Goal: Task Accomplishment & Management: Manage account settings

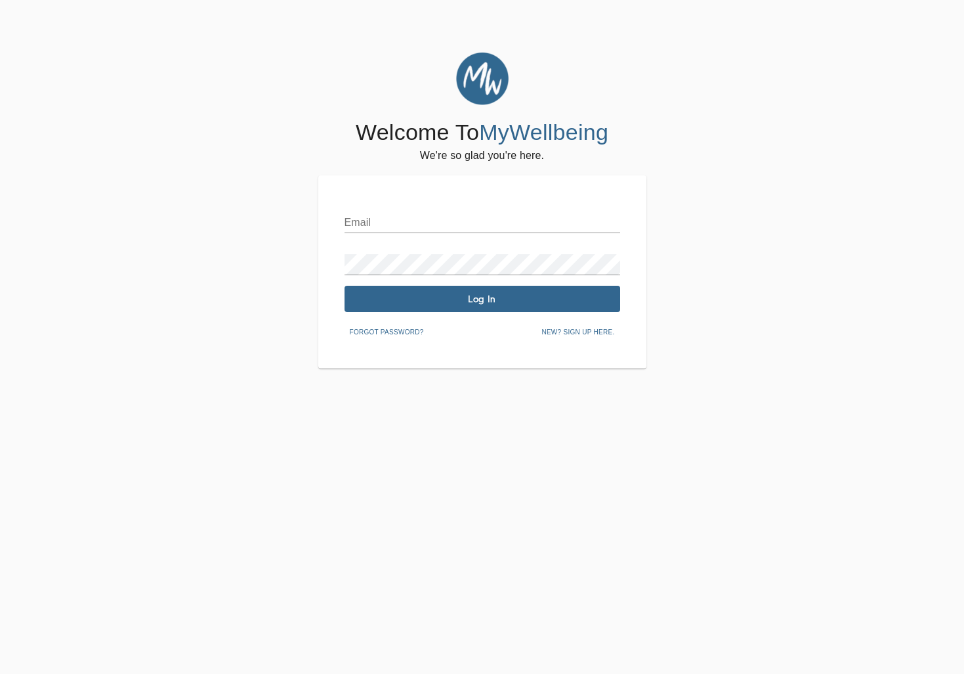
click at [408, 225] on input "text" at bounding box center [483, 222] width 276 height 21
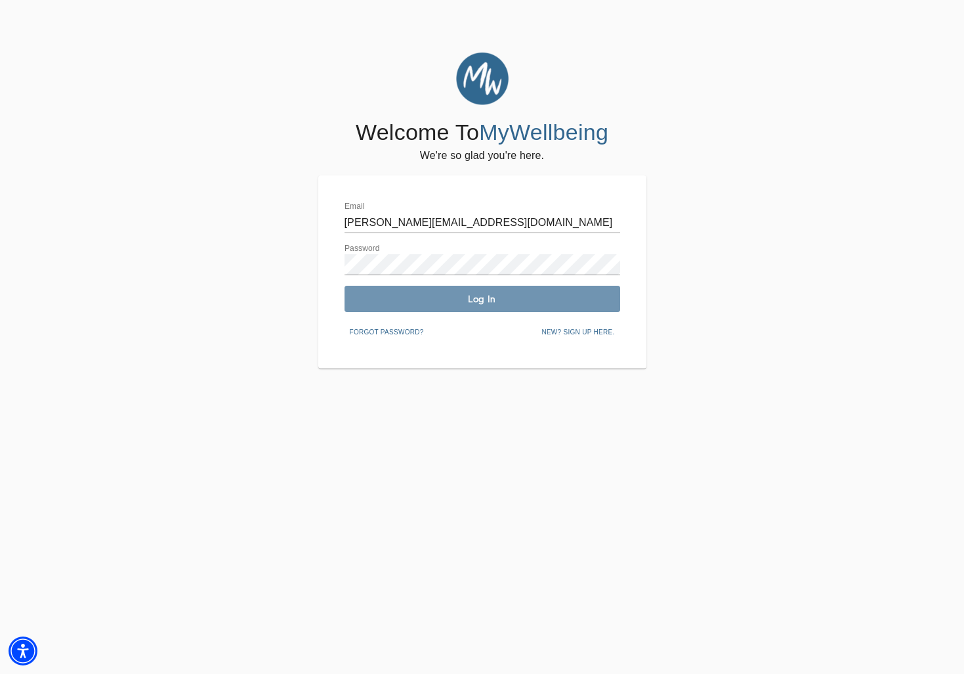
click at [498, 294] on span "Log In" at bounding box center [482, 299] width 265 height 12
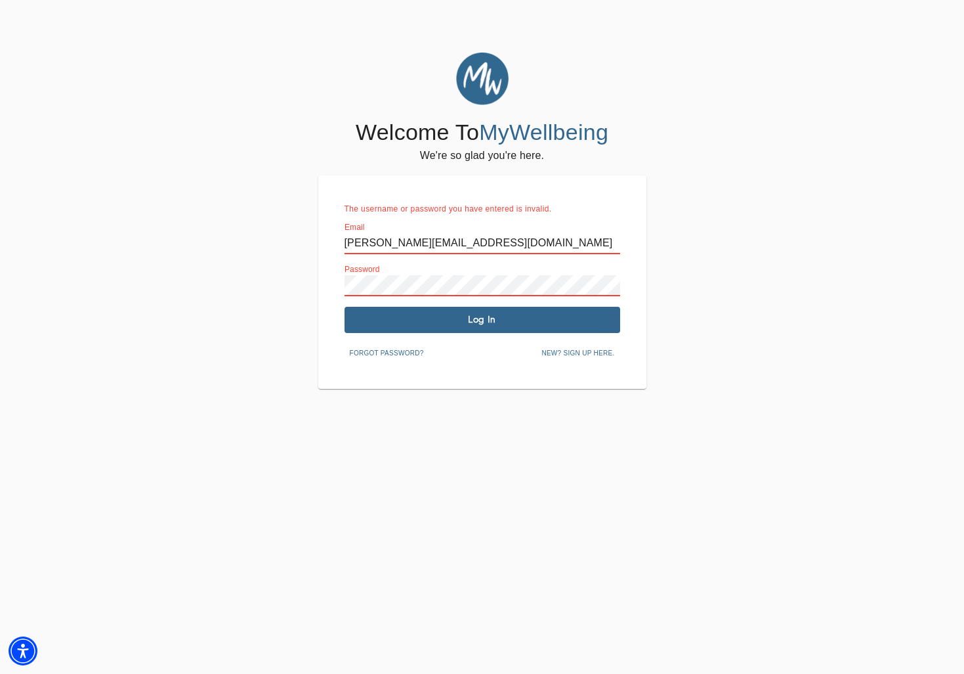
click at [409, 246] on input "adriana@risinganchortherapy.com" at bounding box center [483, 243] width 276 height 21
click at [465, 238] on input "adriana@risinganchortherapy.com" at bounding box center [483, 243] width 276 height 21
type input "info@risinganchortherapy.com"
click at [452, 320] on span "Log In" at bounding box center [482, 319] width 265 height 12
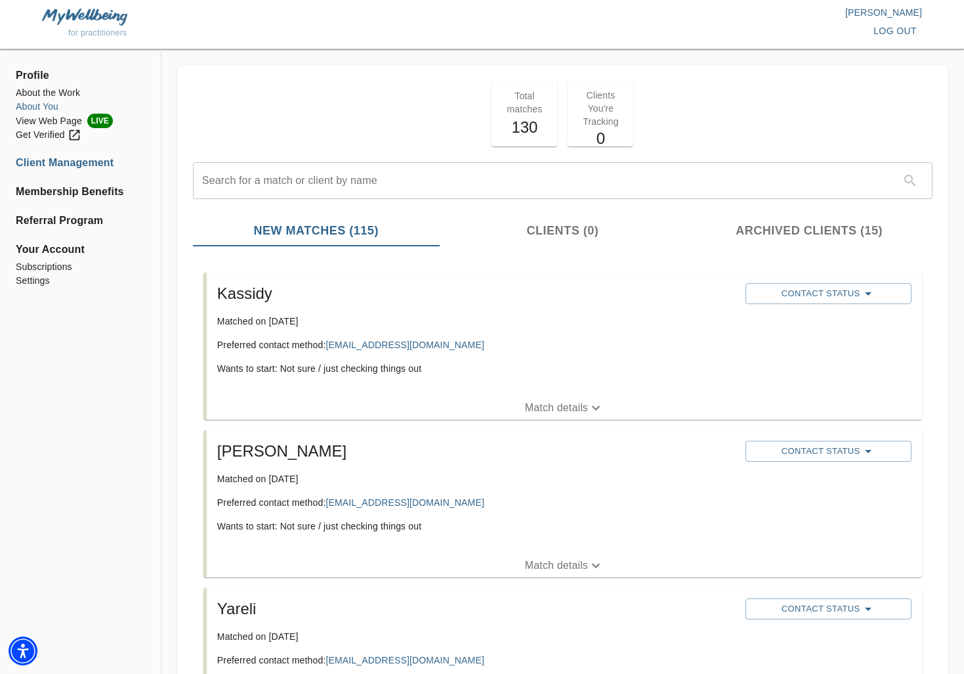
click at [53, 105] on li "About You" at bounding box center [80, 107] width 129 height 14
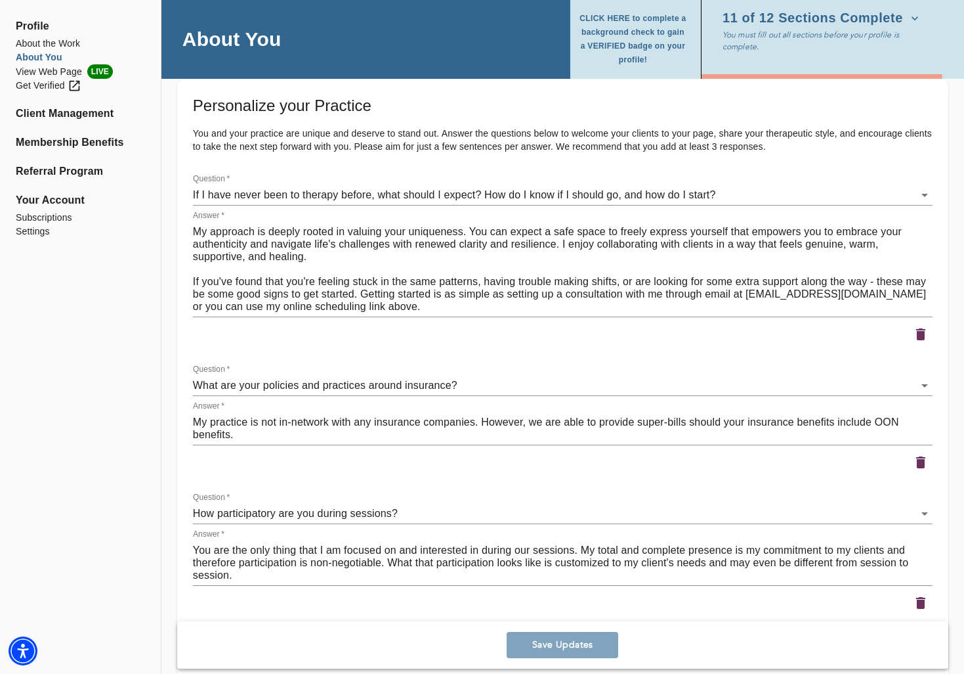
scroll to position [2003, 0]
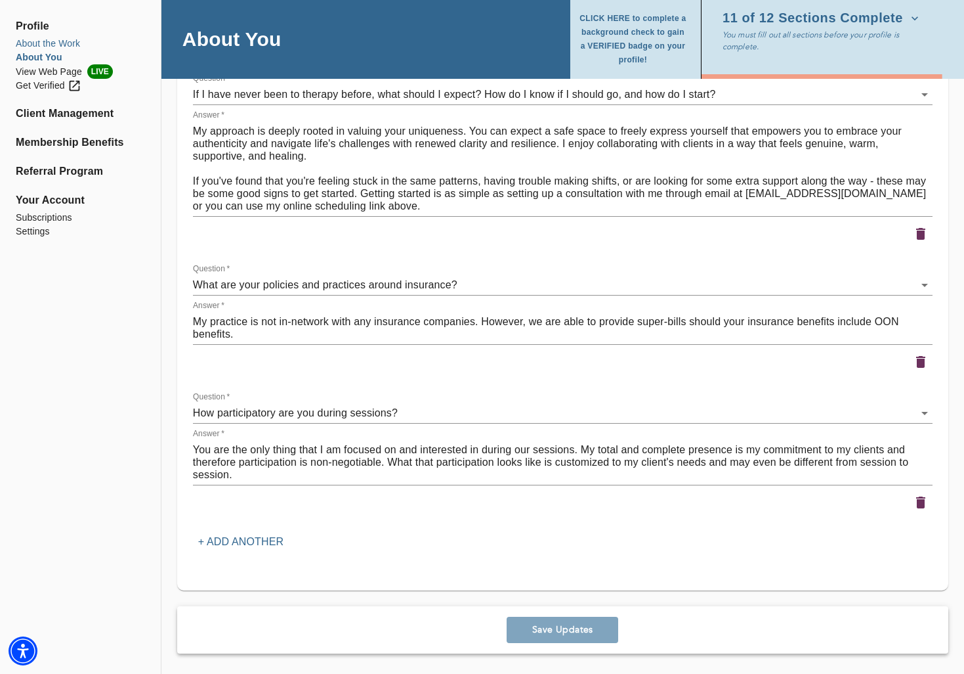
click at [54, 45] on li "About the Work" at bounding box center [80, 44] width 129 height 14
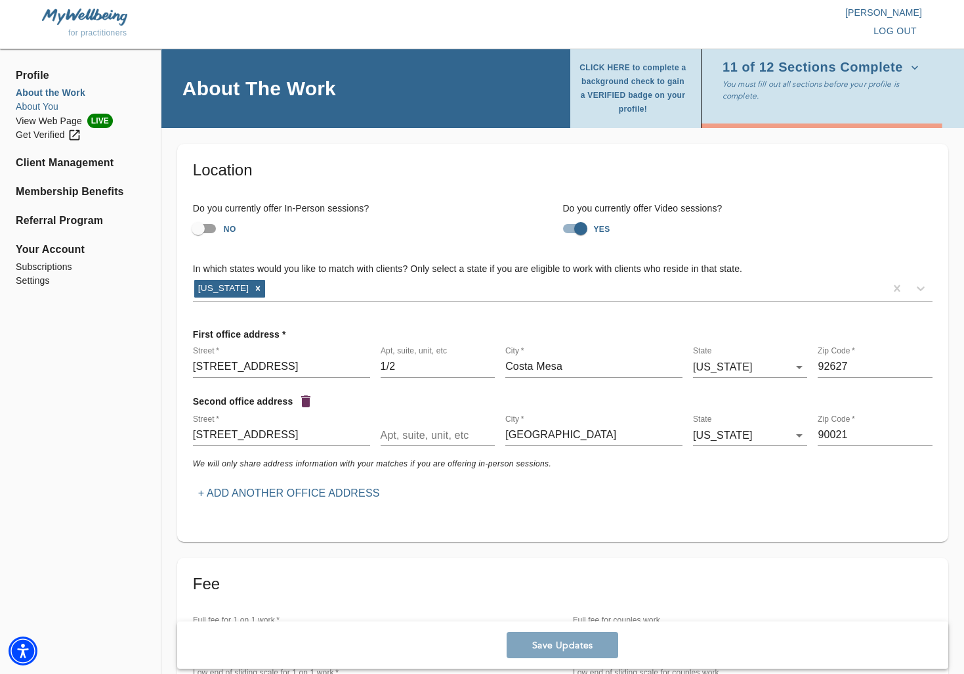
click at [51, 108] on li "About You" at bounding box center [80, 107] width 129 height 14
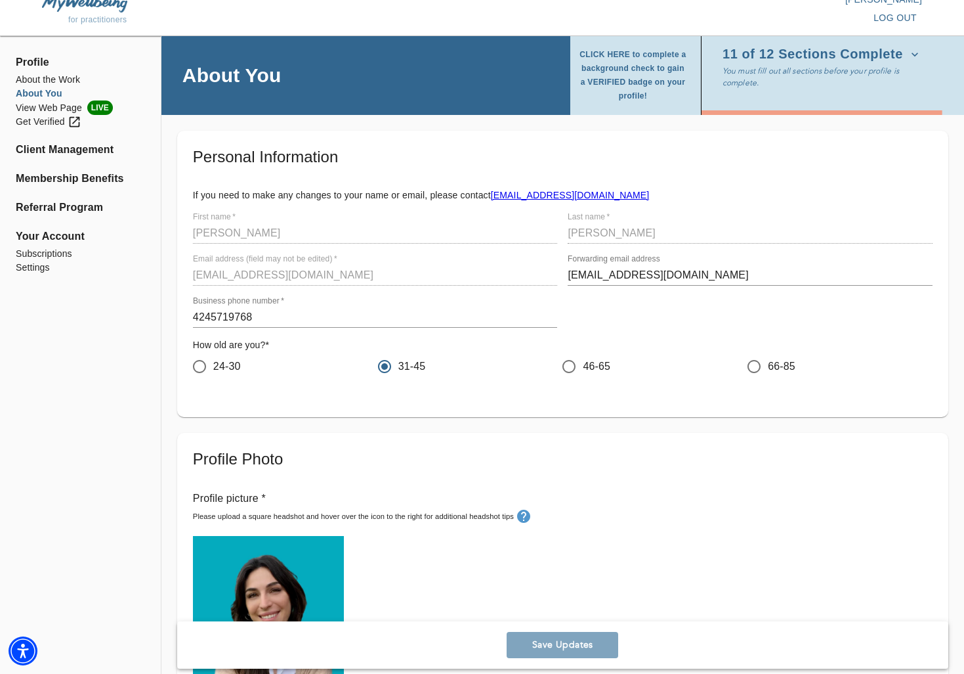
scroll to position [14, 0]
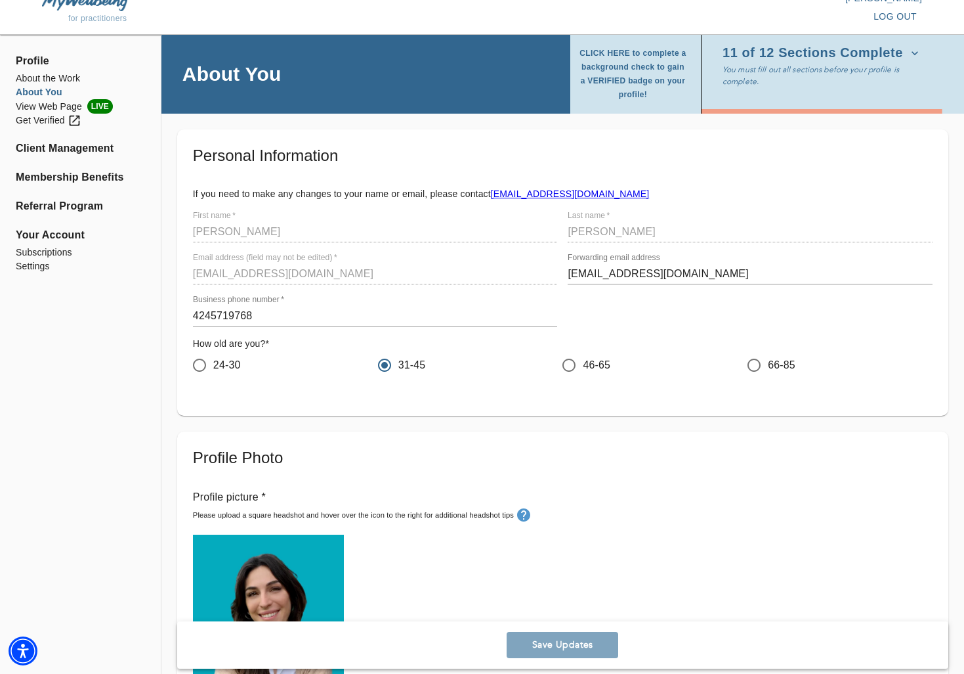
click at [66, 234] on span "Your Account" at bounding box center [80, 235] width 129 height 16
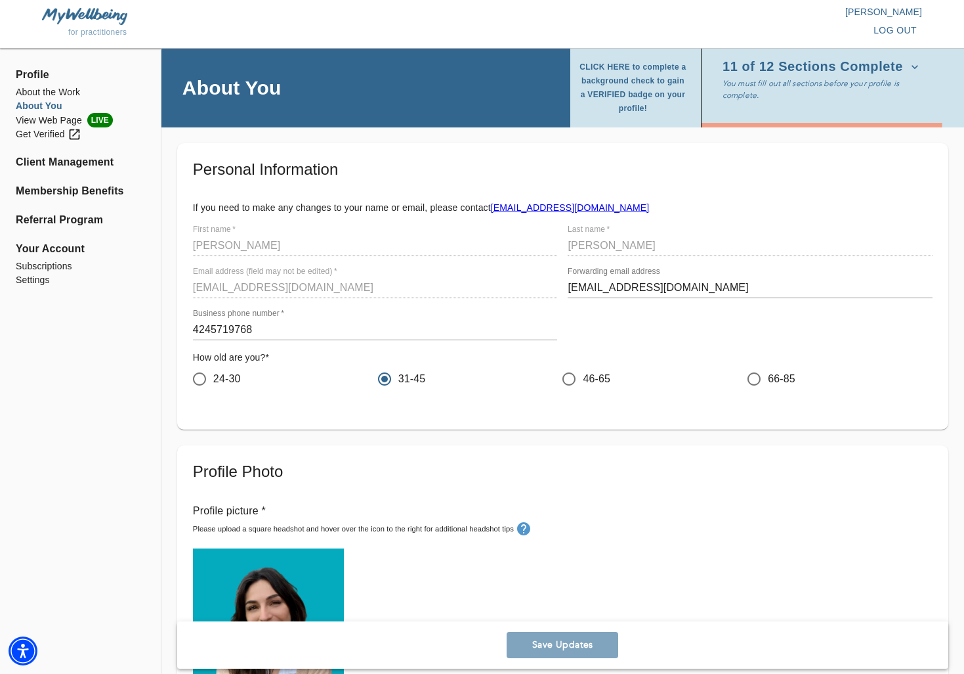
scroll to position [0, 0]
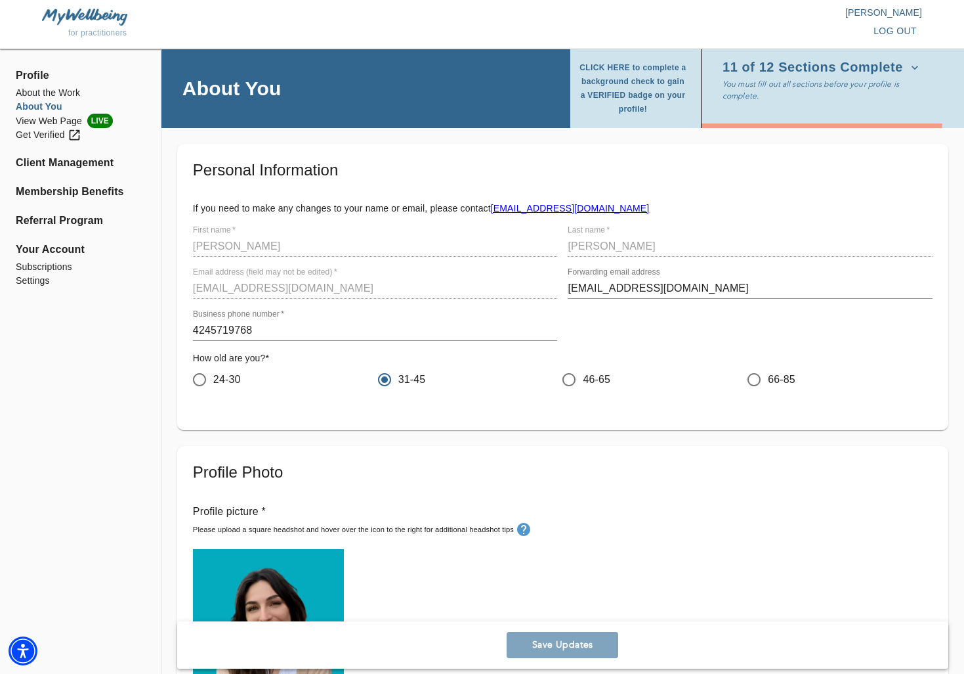
click at [760, 98] on p "You must fill out all sections before your profile is complete." at bounding box center [825, 90] width 205 height 24
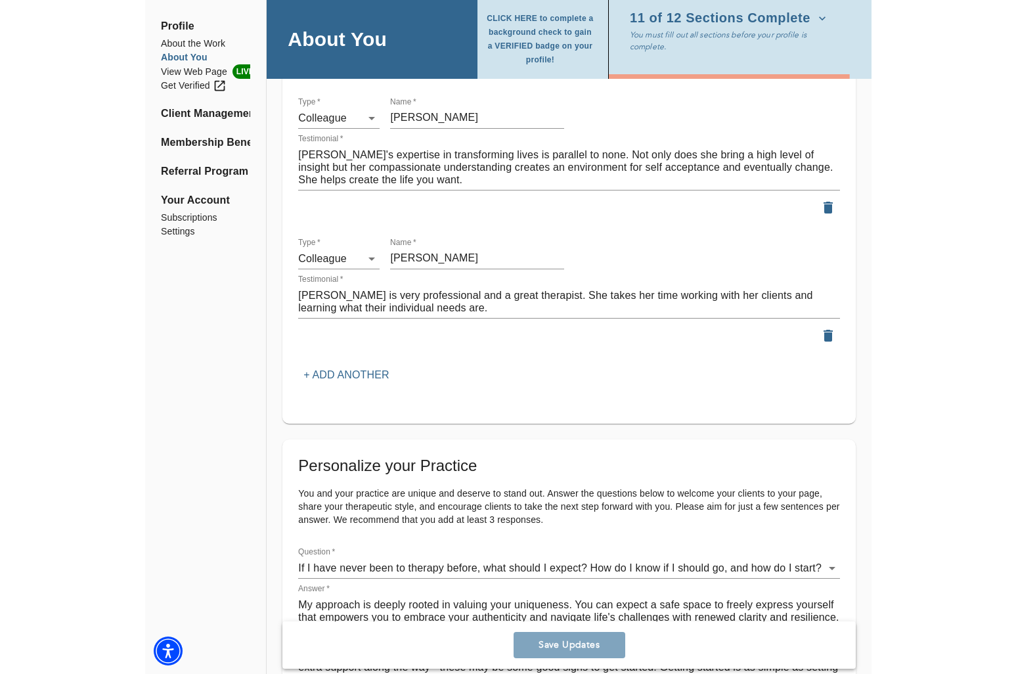
scroll to position [983, 0]
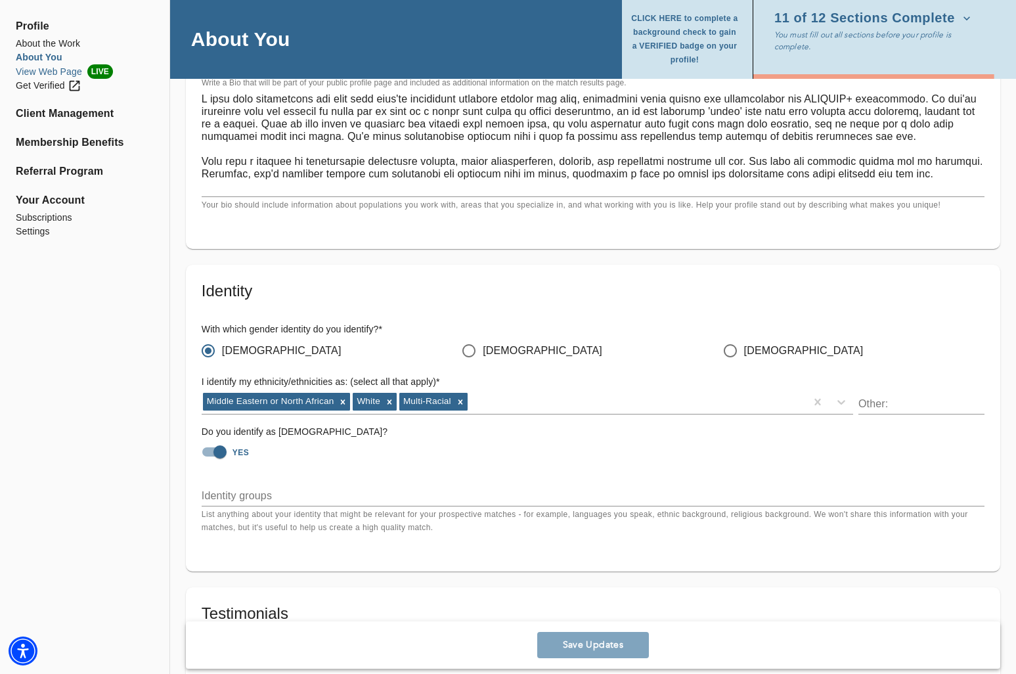
click at [56, 73] on li "View Web Page LIVE" at bounding box center [85, 71] width 138 height 14
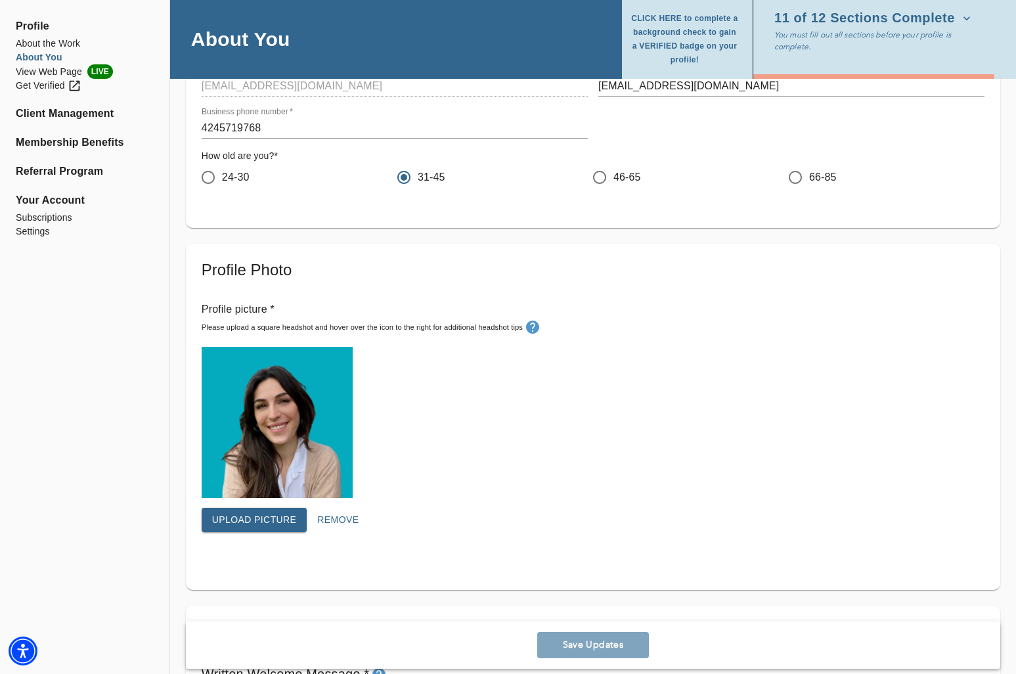
scroll to position [0, 0]
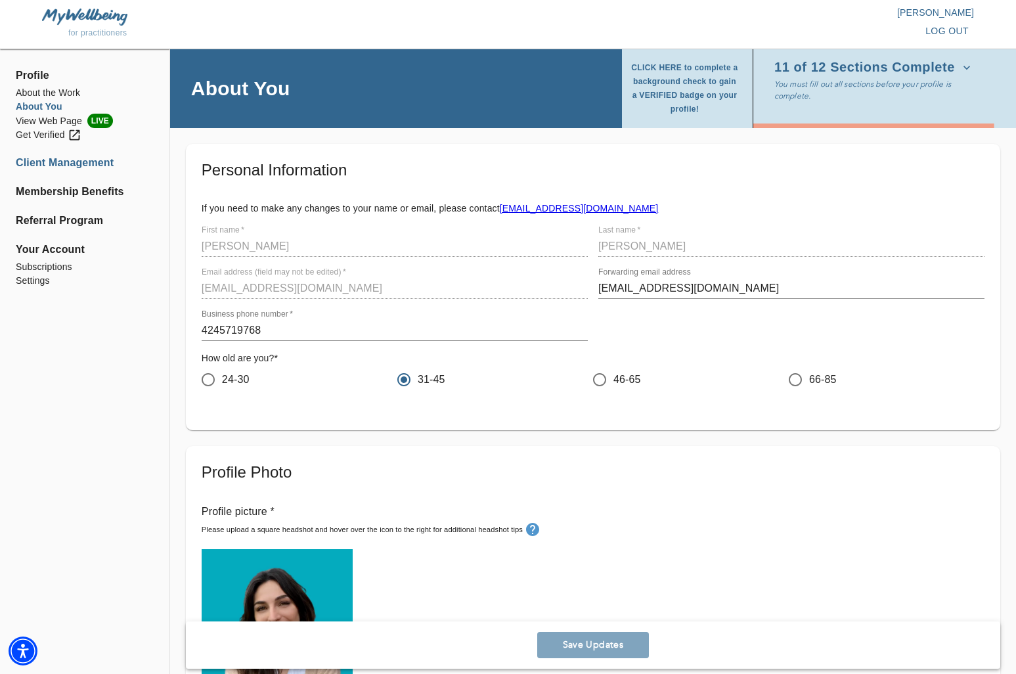
click at [79, 162] on li "Client Management" at bounding box center [85, 163] width 138 height 16
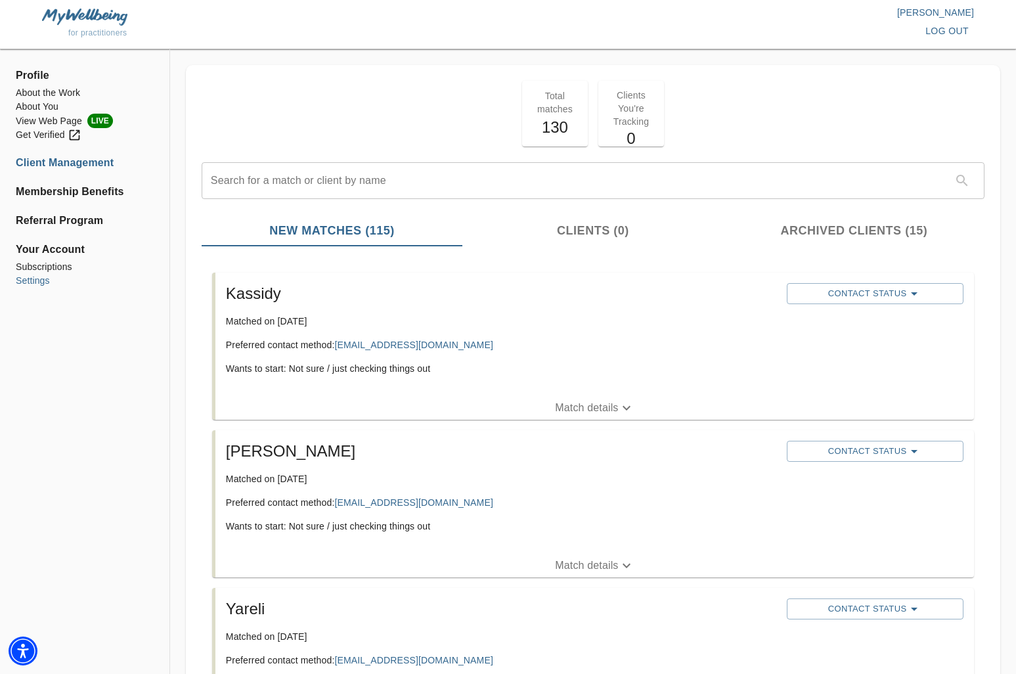
click at [51, 279] on li "Settings" at bounding box center [85, 281] width 138 height 14
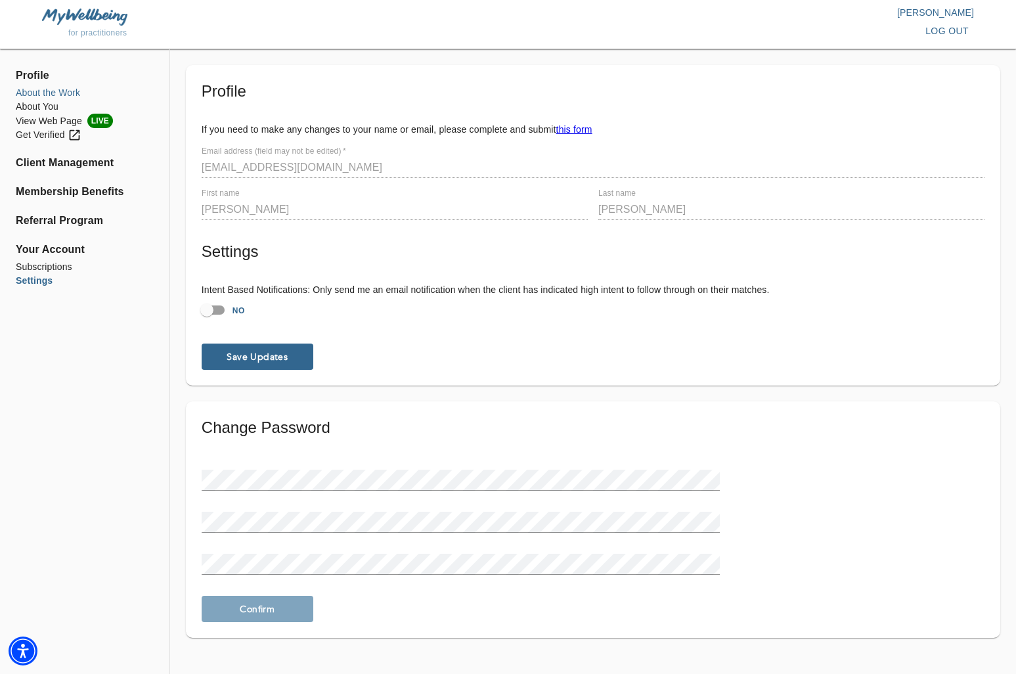
click at [66, 90] on li "About the Work" at bounding box center [85, 93] width 138 height 14
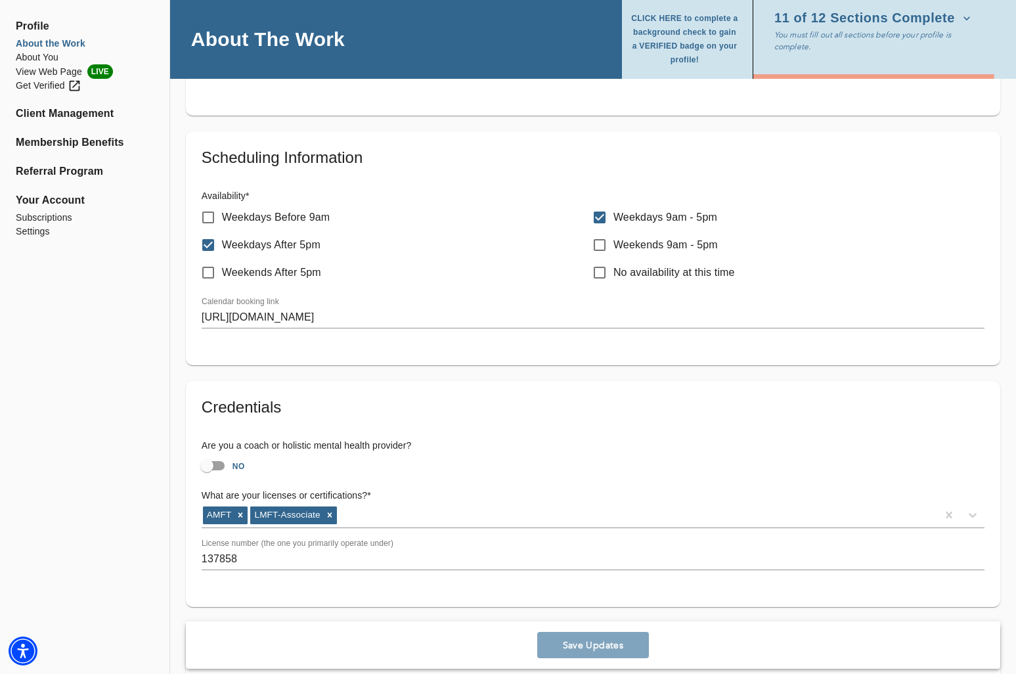
scroll to position [606, 0]
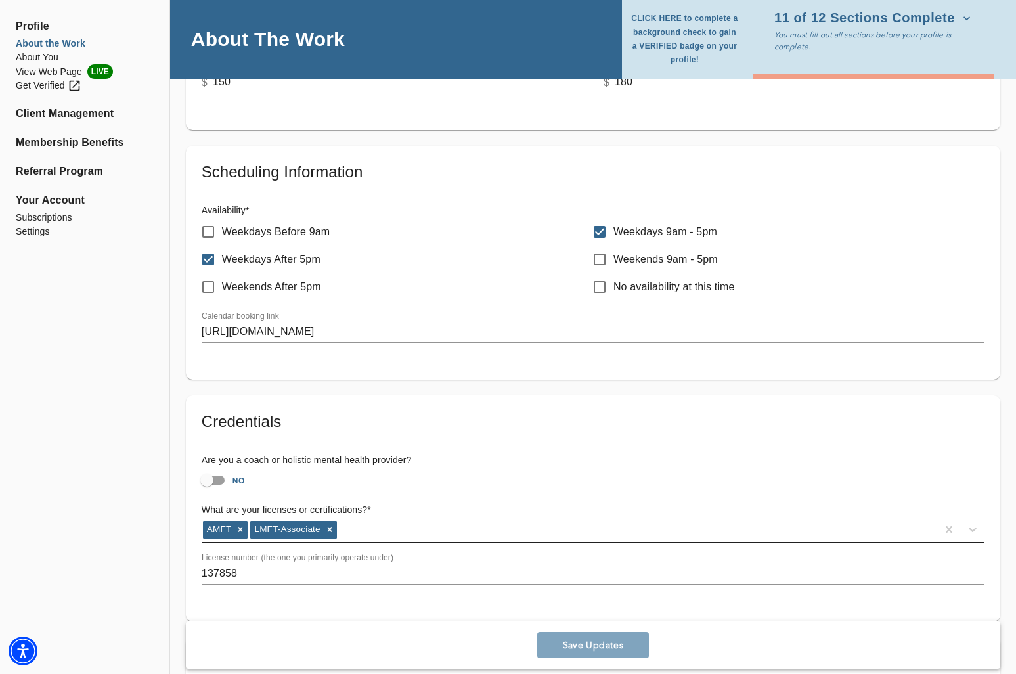
click at [372, 525] on div "AMFT LMFT-Associate" at bounding box center [569, 529] width 735 height 21
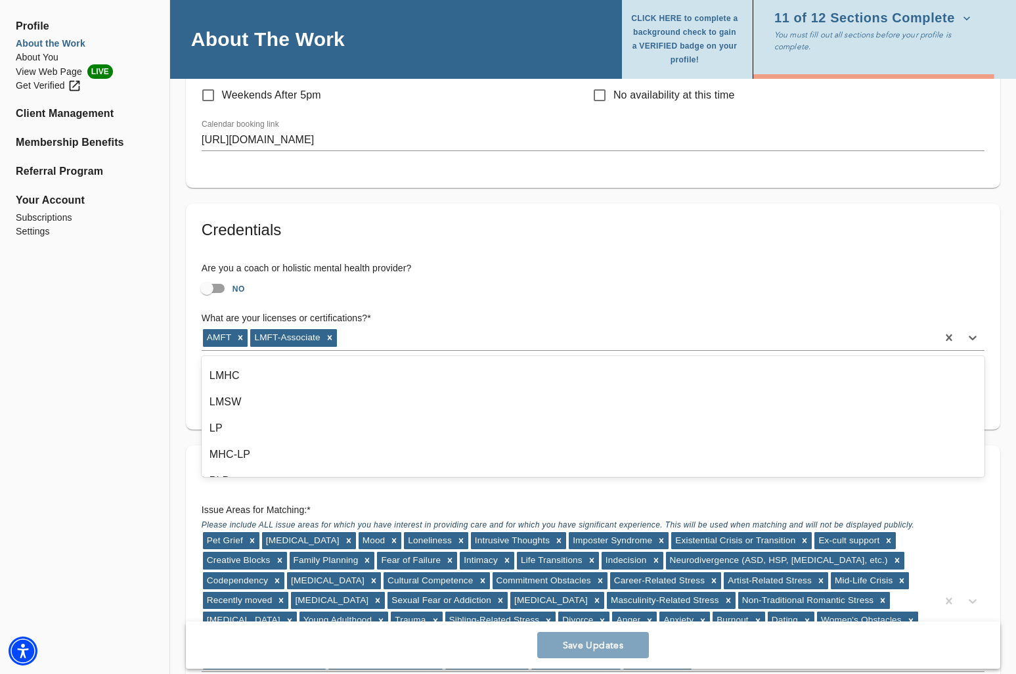
scroll to position [207, 0]
click at [335, 339] on div at bounding box center [329, 337] width 14 height 17
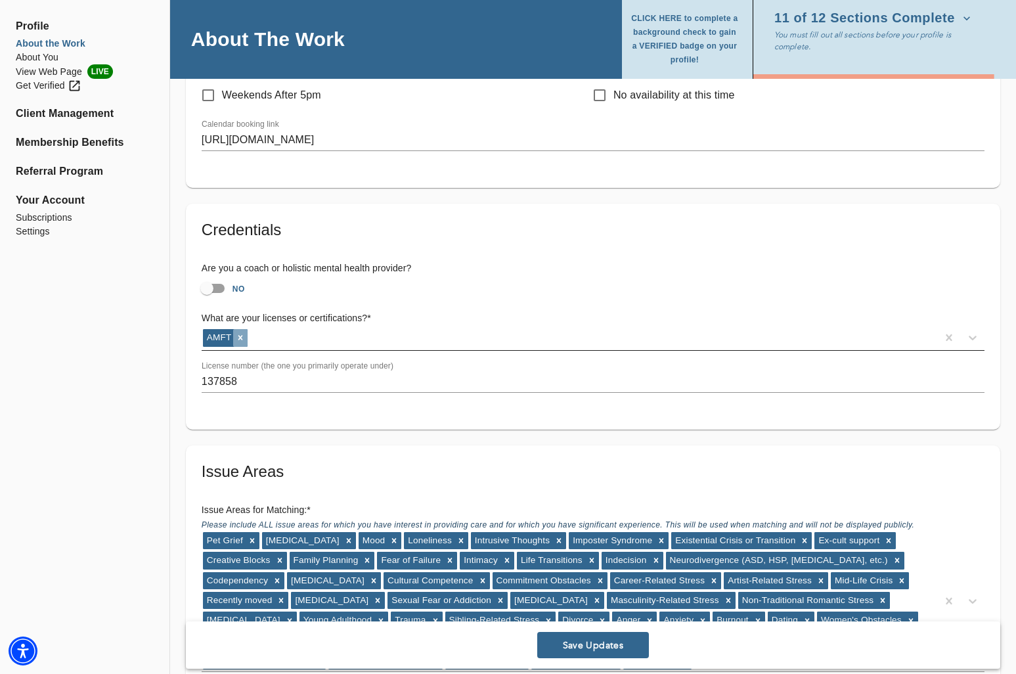
click at [246, 337] on div at bounding box center [240, 337] width 14 height 17
click at [246, 337] on div "Select..." at bounding box center [581, 337] width 759 height 21
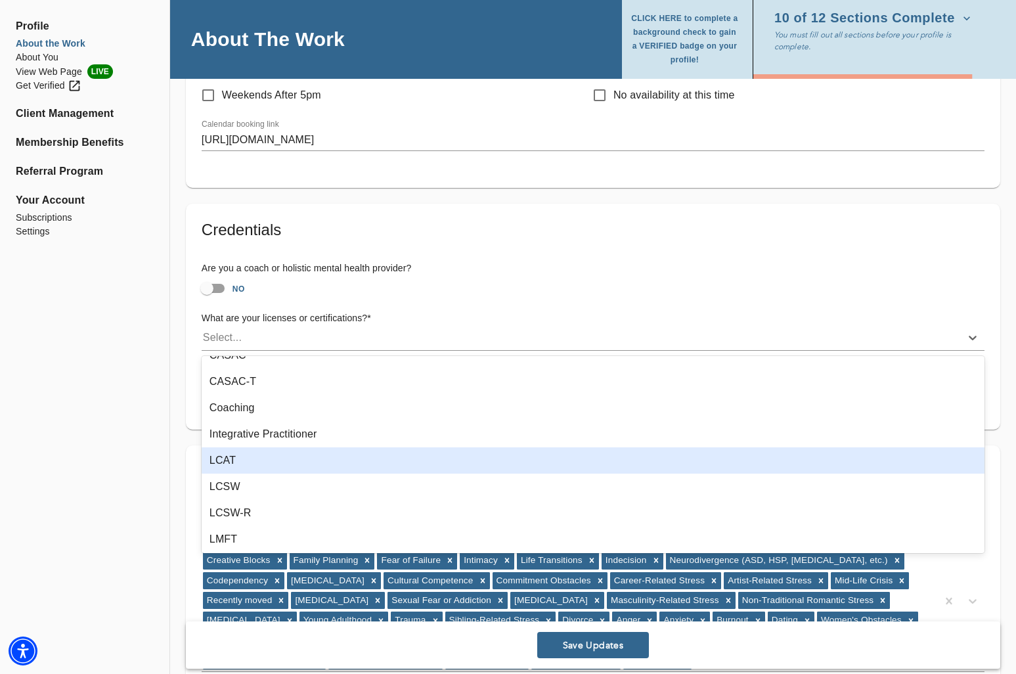
scroll to position [123, 0]
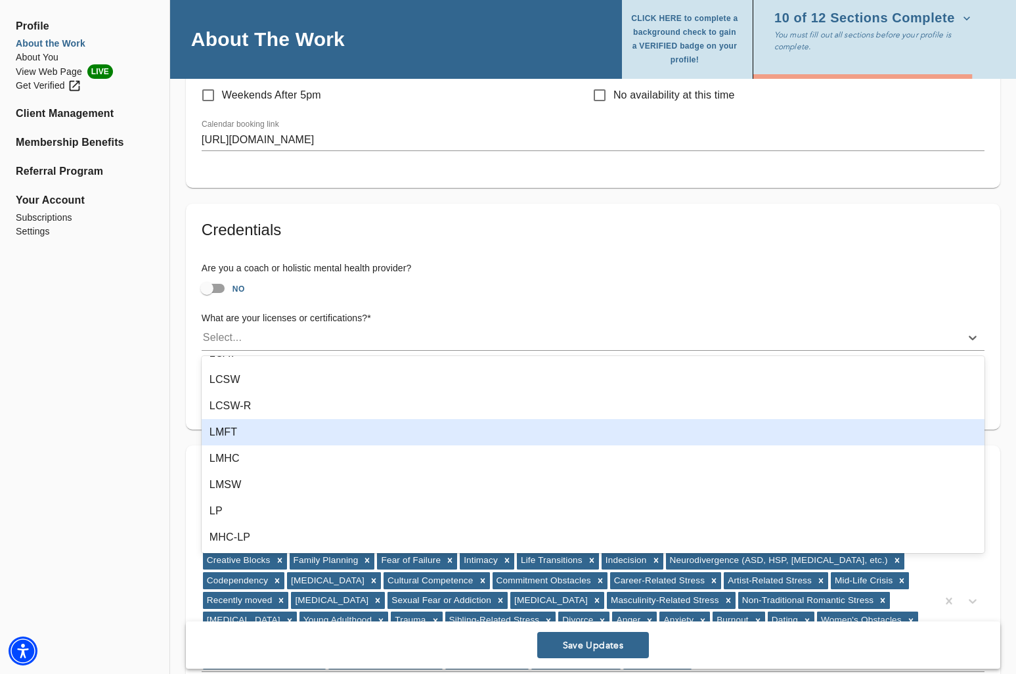
click at [253, 441] on div "LMFT" at bounding box center [593, 432] width 783 height 26
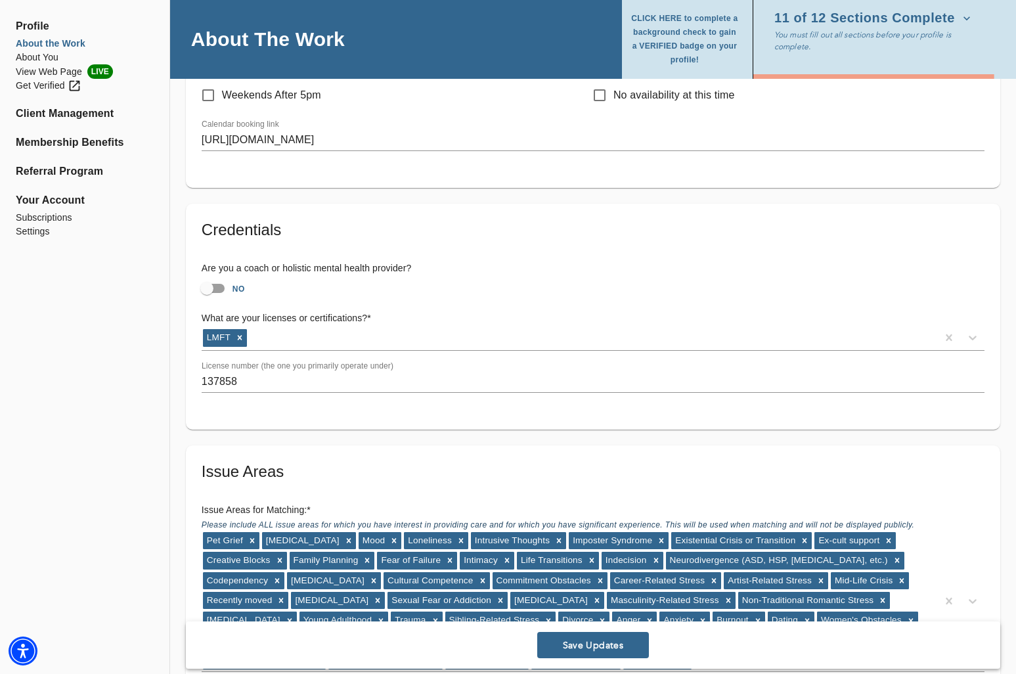
click at [292, 380] on input "137858" at bounding box center [593, 382] width 783 height 21
click at [306, 347] on div "LMFT" at bounding box center [569, 337] width 735 height 21
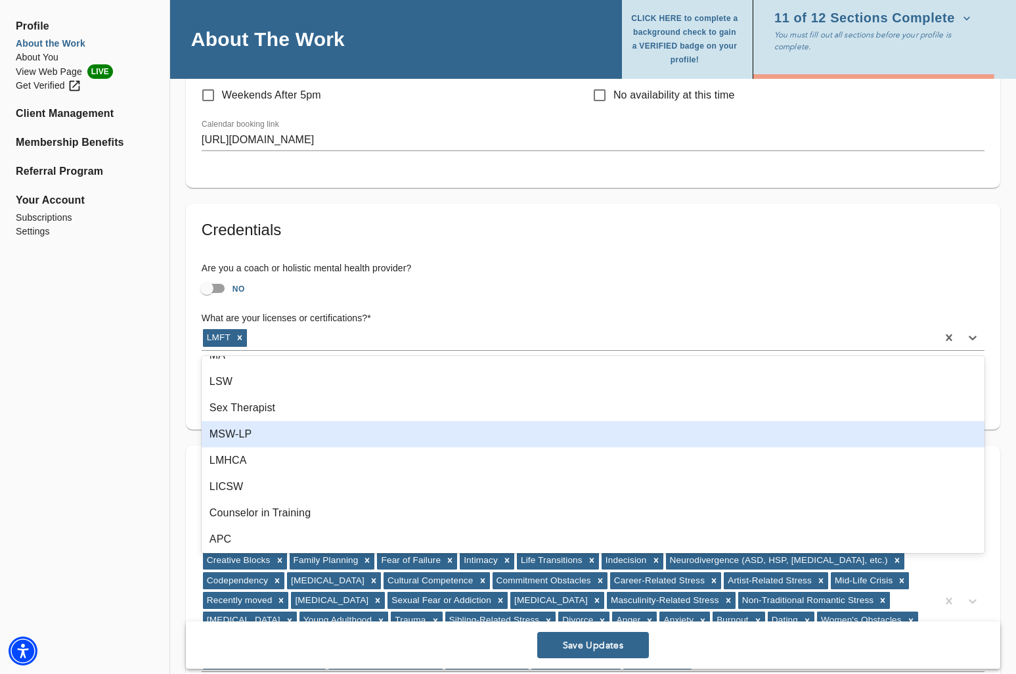
scroll to position [1253, 0]
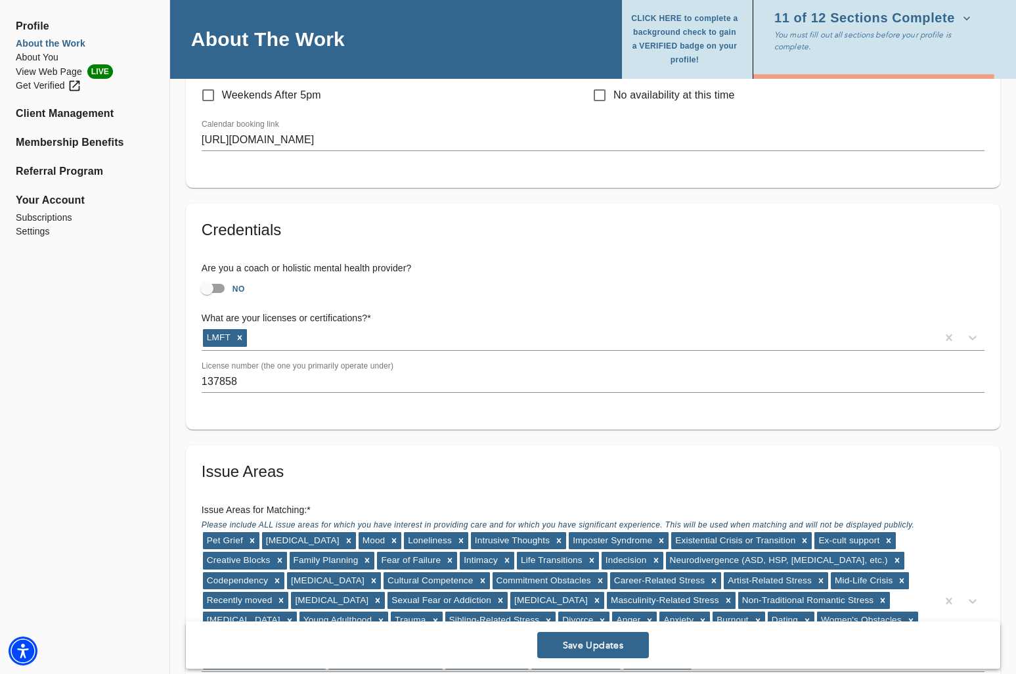
click at [557, 649] on span "Save Updates" at bounding box center [592, 645] width 101 height 12
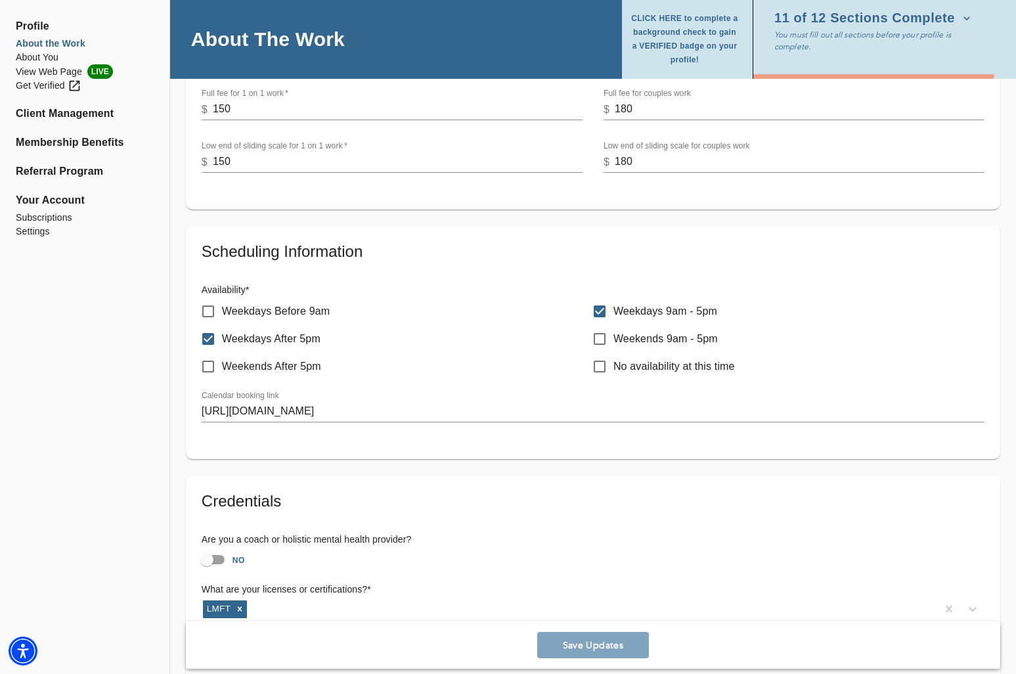
scroll to position [434, 0]
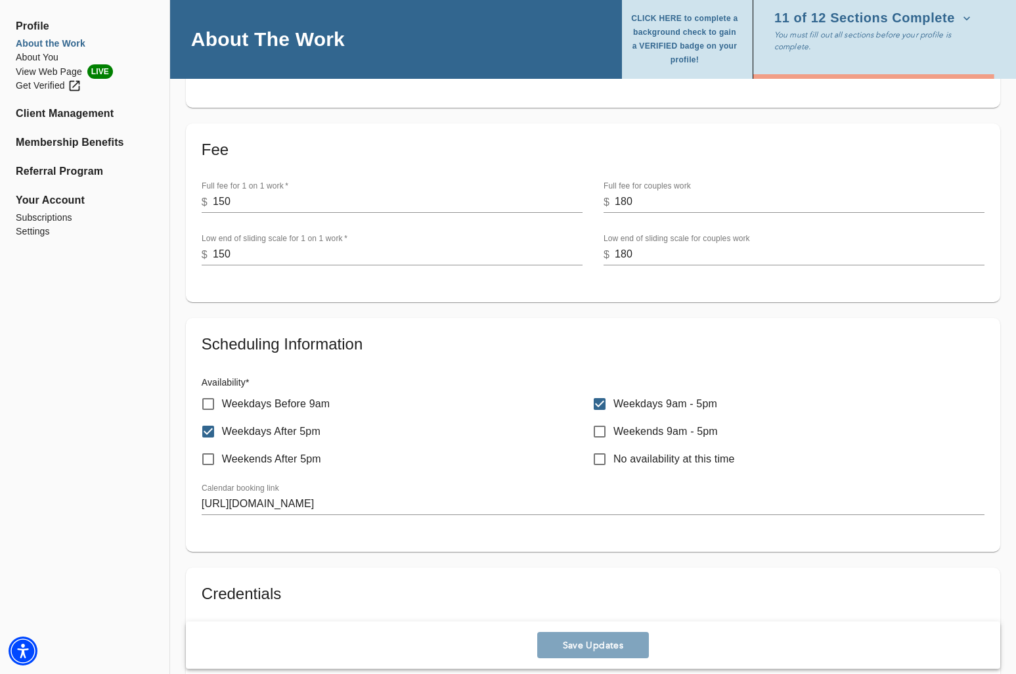
click at [285, 200] on input "150" at bounding box center [398, 202] width 370 height 21
click at [283, 200] on input "150" at bounding box center [398, 202] width 370 height 21
click at [582, 202] on input "164" at bounding box center [398, 202] width 370 height 21
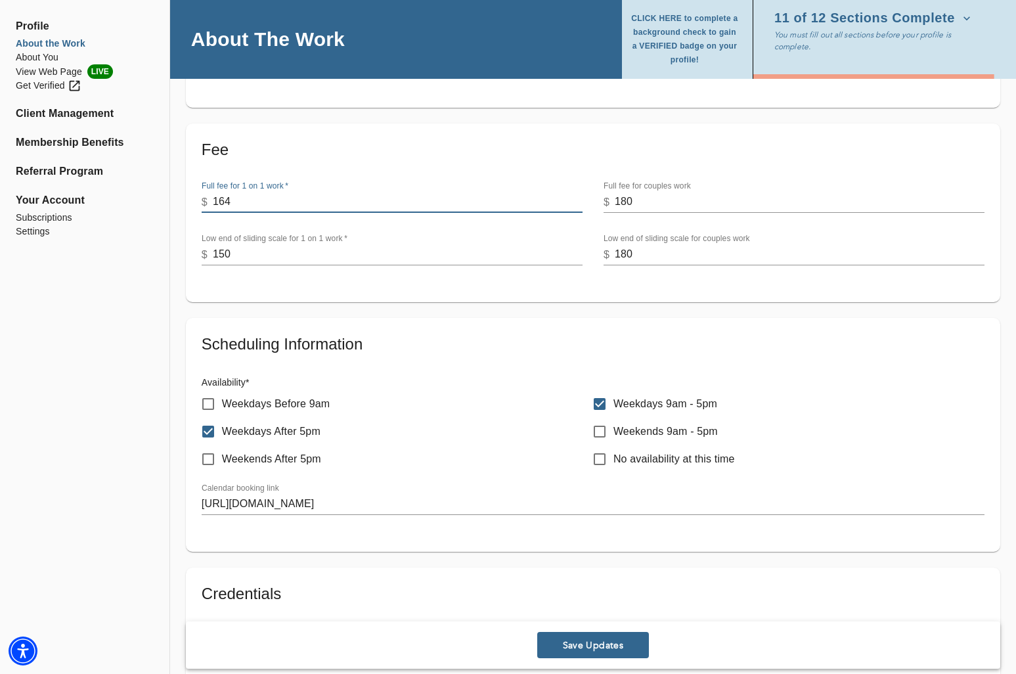
click at [670, 200] on input "180" at bounding box center [800, 202] width 370 height 21
click at [303, 207] on input "164" at bounding box center [398, 202] width 370 height 21
type input "195"
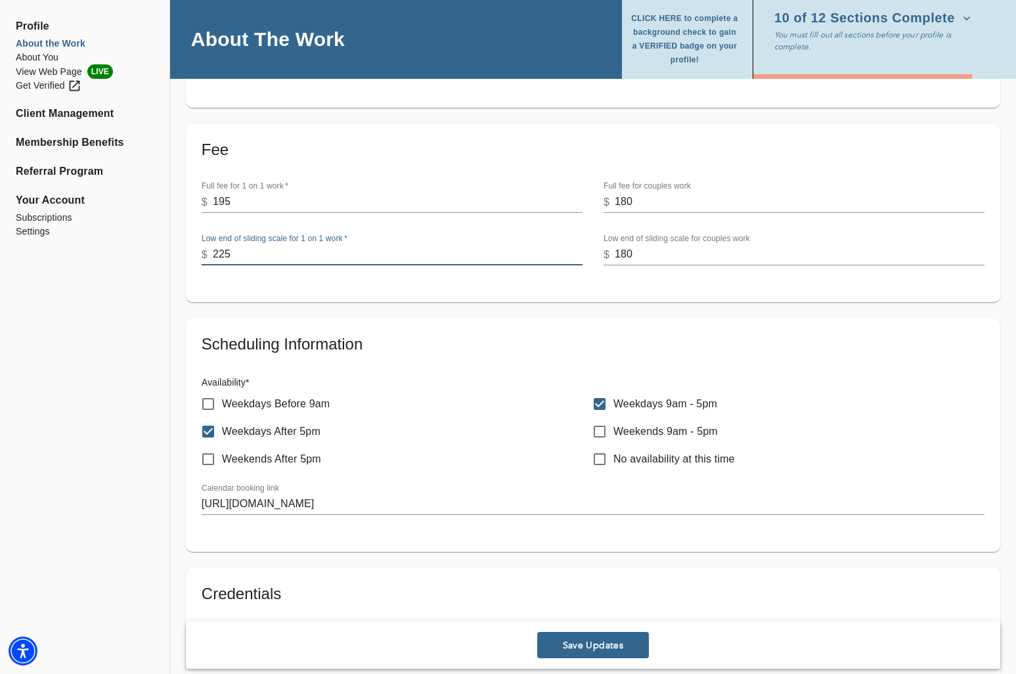
type input "225"
click at [479, 148] on h5 "Fee" at bounding box center [593, 149] width 783 height 21
click at [221, 251] on input "225" at bounding box center [398, 254] width 370 height 21
click at [443, 198] on input "195" at bounding box center [398, 202] width 370 height 21
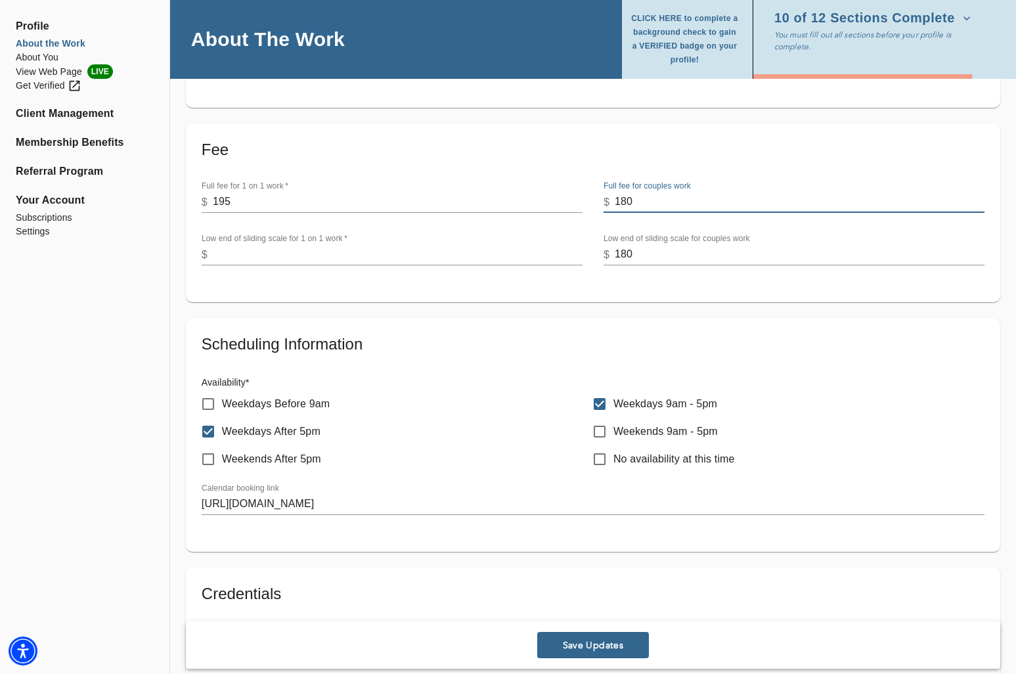
click at [647, 192] on input "180" at bounding box center [800, 202] width 370 height 21
type input "225"
click at [722, 164] on div "Fee Full fee for 1 on 1 work   * $ 195 Full fee for couples work $ 225 Low end …" at bounding box center [593, 207] width 783 height 137
click at [680, 243] on div "Low end of sliding scale for couples work $ 180" at bounding box center [793, 250] width 381 height 32
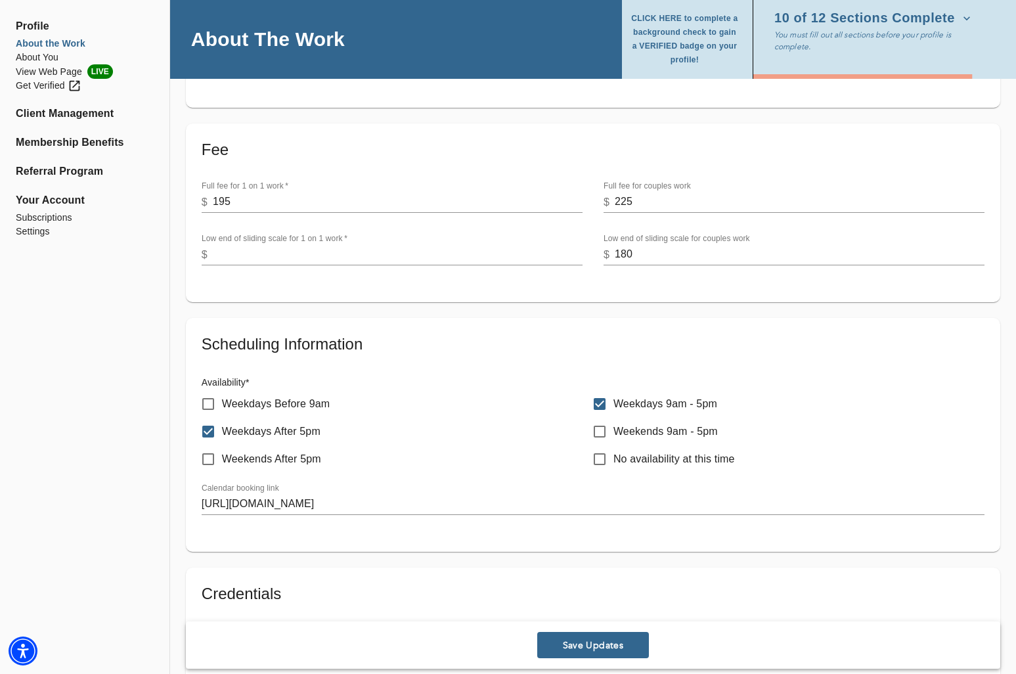
click at [680, 243] on div "Low end of sliding scale for couples work $ 180" at bounding box center [793, 250] width 381 height 32
click at [674, 249] on input "180" at bounding box center [800, 254] width 370 height 21
type input "225"
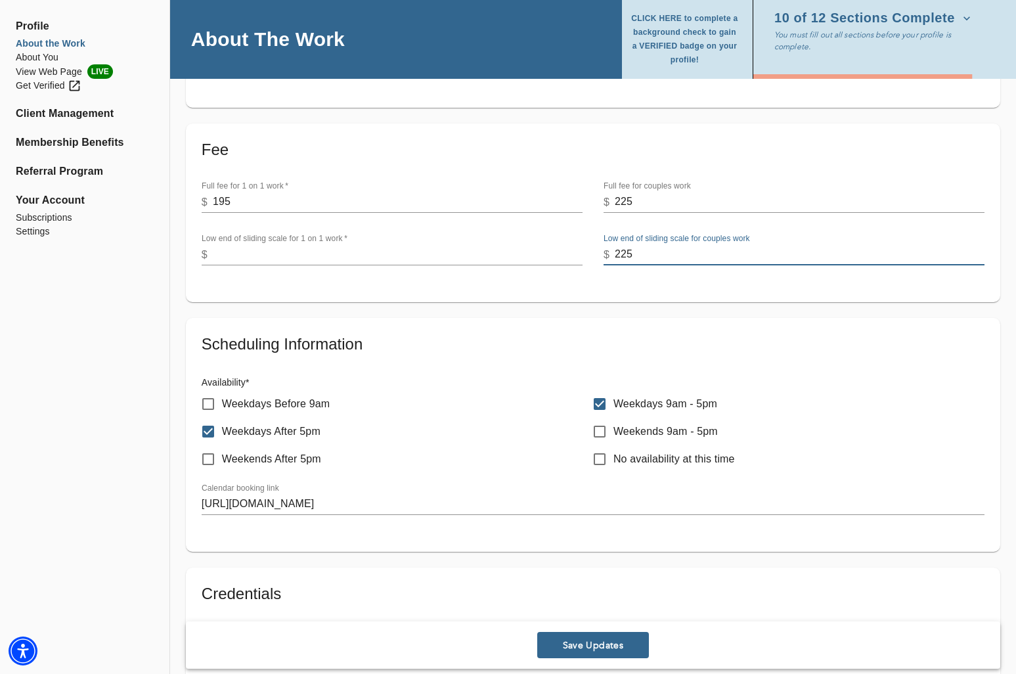
click at [452, 251] on input "number" at bounding box center [398, 254] width 370 height 21
type input "195"
click at [611, 648] on span "Save Updates" at bounding box center [592, 645] width 101 height 12
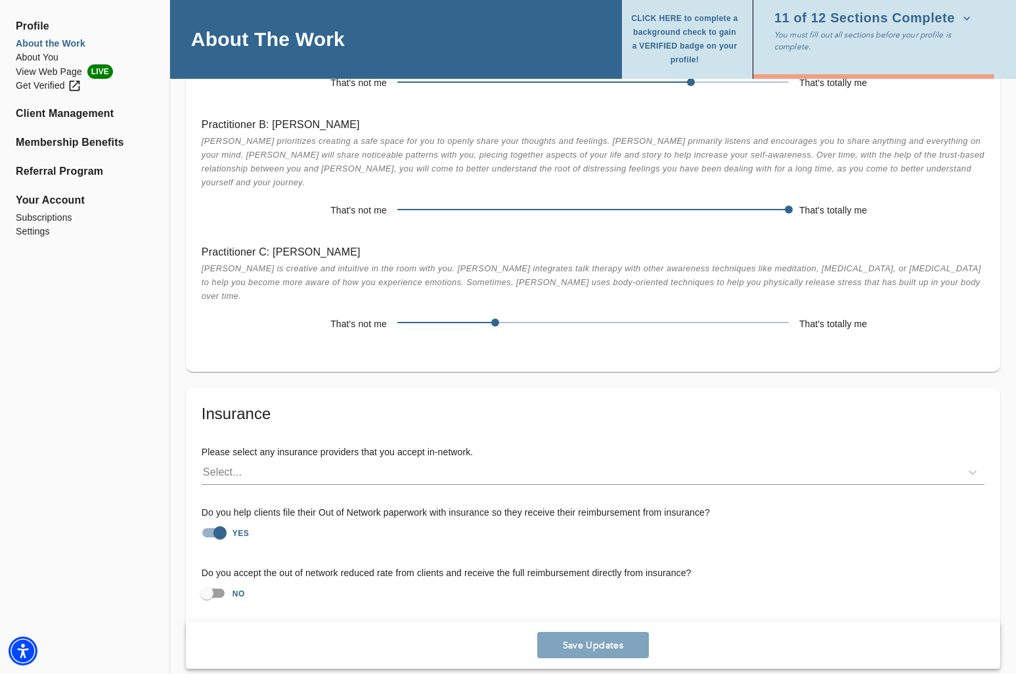
scroll to position [2418, 0]
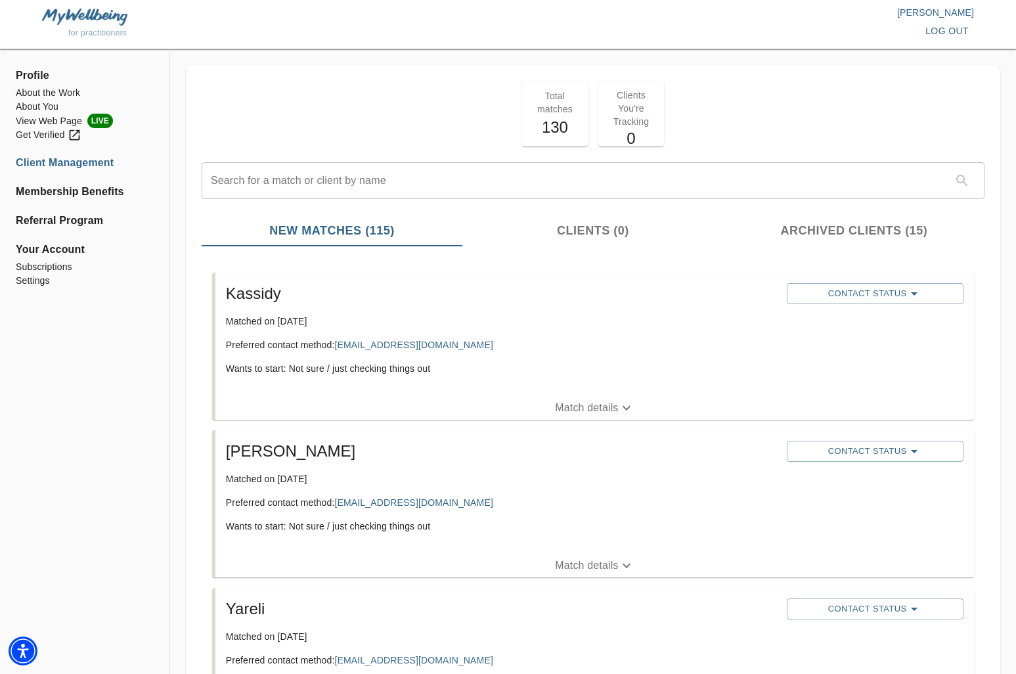
click at [945, 33] on span "log out" at bounding box center [946, 31] width 43 height 16
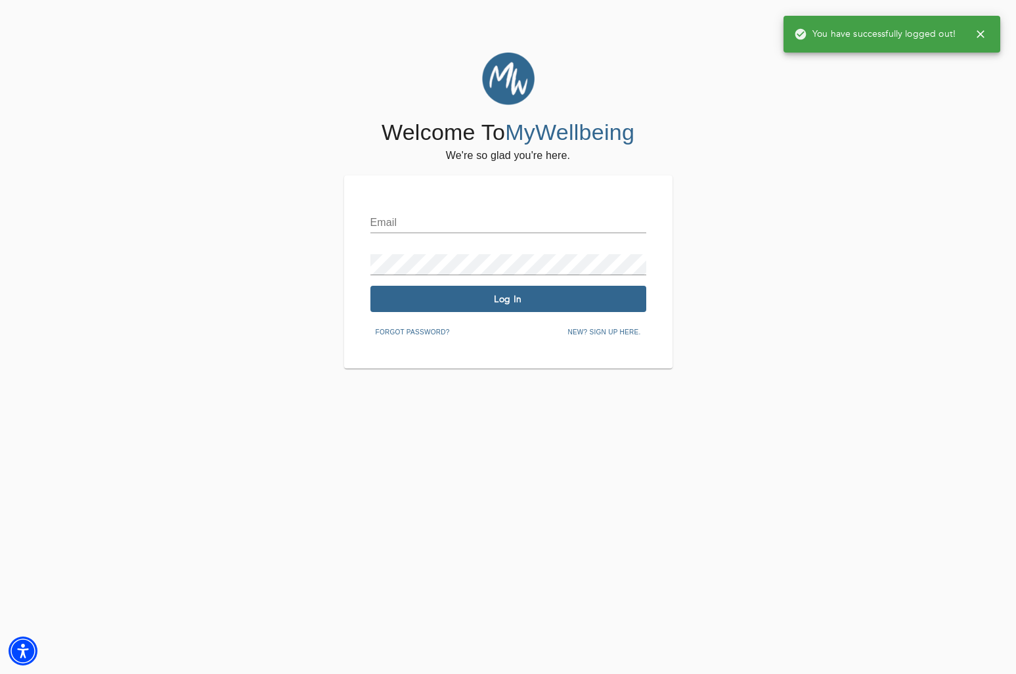
click at [519, 241] on div "Email Password Log In Forgot password? New? Sign up here." at bounding box center [508, 272] width 276 height 140
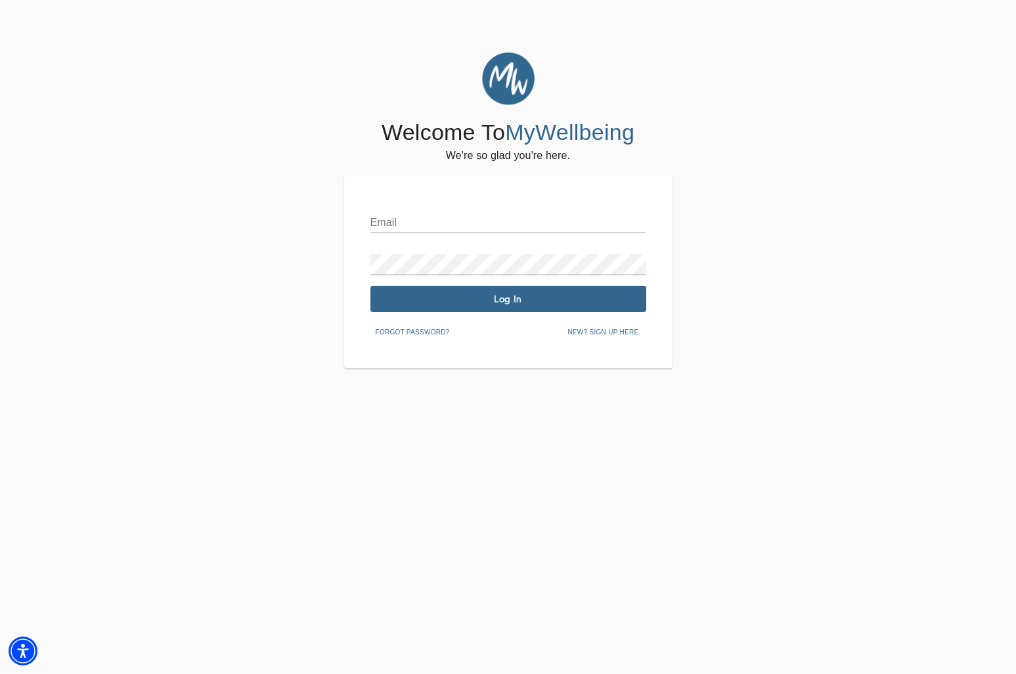
click at [514, 230] on input "text" at bounding box center [508, 222] width 276 height 21
type input "[PERSON_NAME][EMAIL_ADDRESS][DOMAIN_NAME]"
click at [556, 305] on span "Log In" at bounding box center [508, 299] width 265 height 12
